Goal: Navigation & Orientation: Find specific page/section

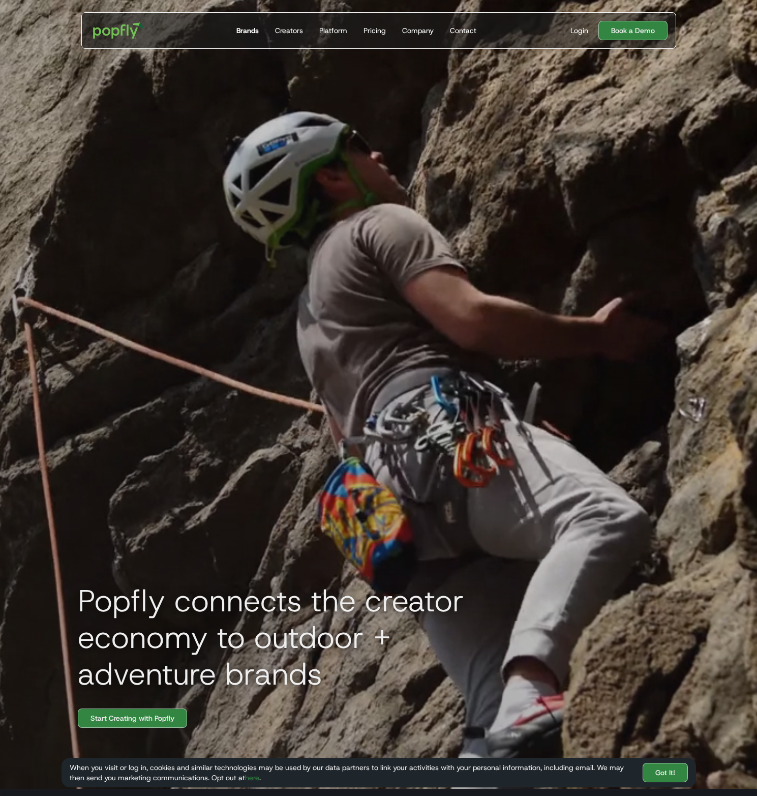
click at [247, 29] on div "Brands" at bounding box center [247, 30] width 22 height 10
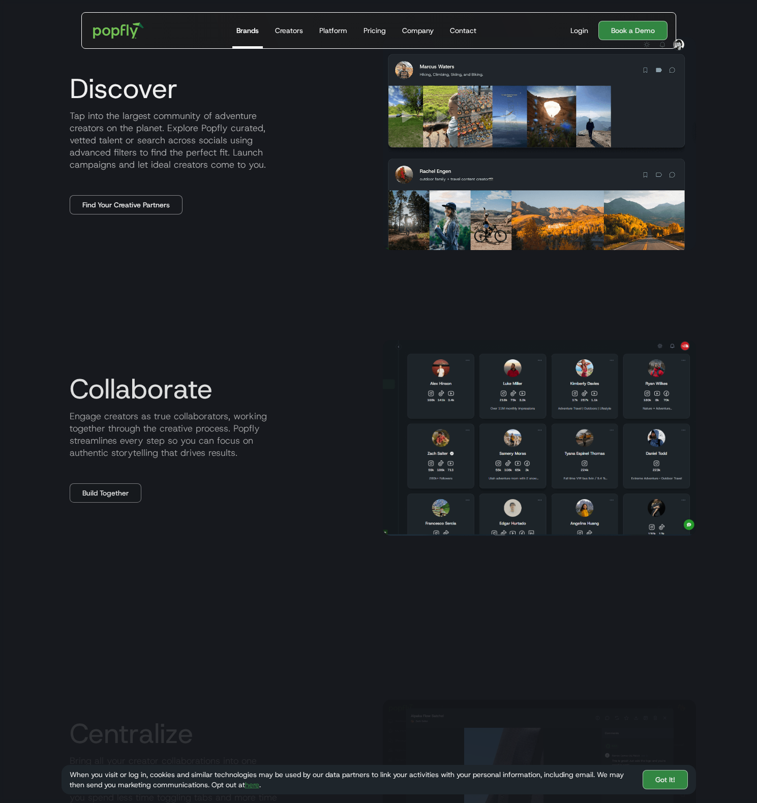
scroll to position [972, 0]
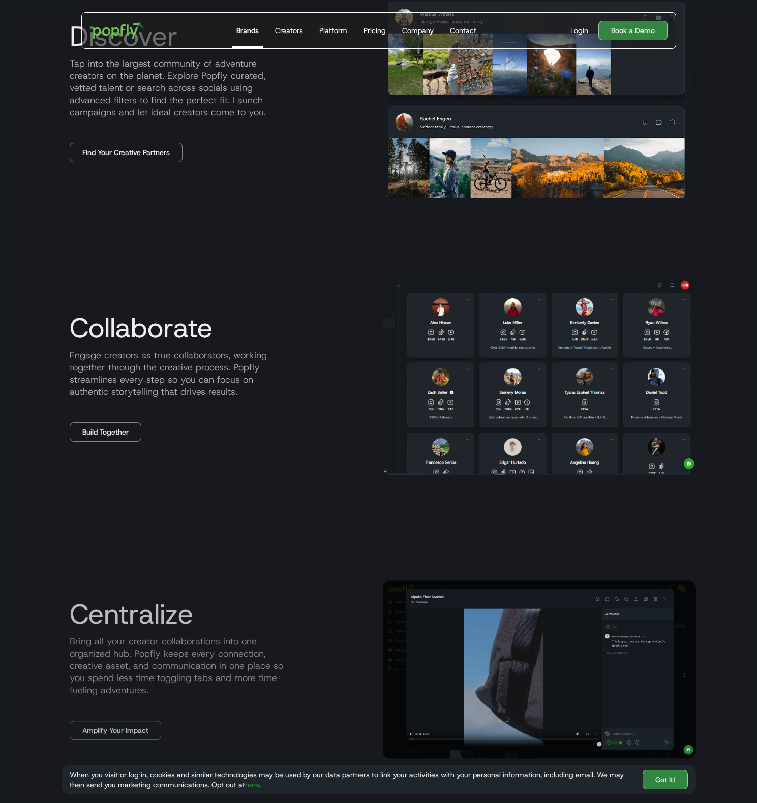
click at [494, 444] on img at bounding box center [539, 377] width 313 height 196
click at [637, 469] on img at bounding box center [539, 377] width 313 height 196
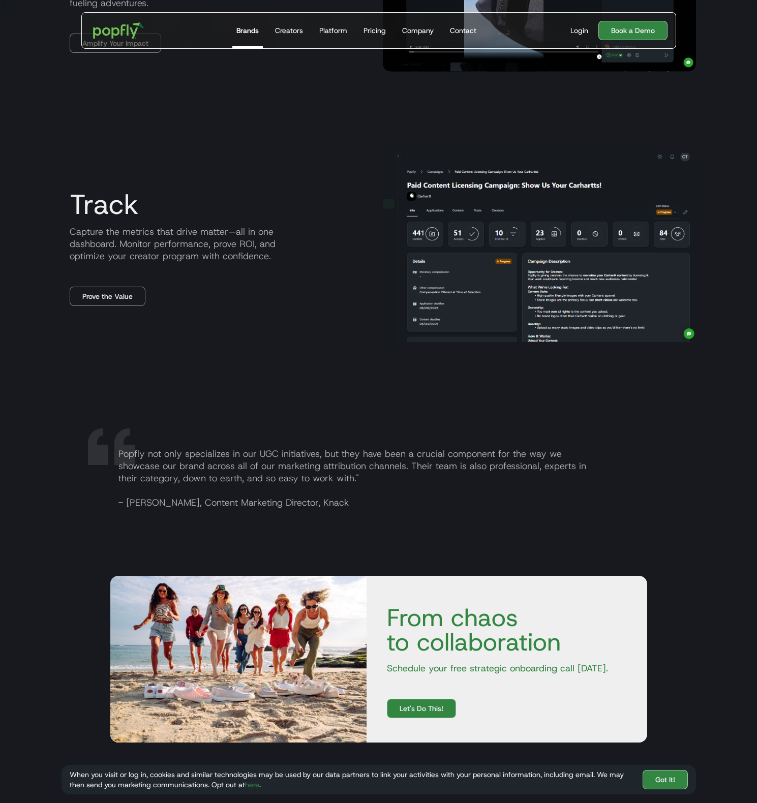
scroll to position [1687, 0]
